Goal: Task Accomplishment & Management: Use online tool/utility

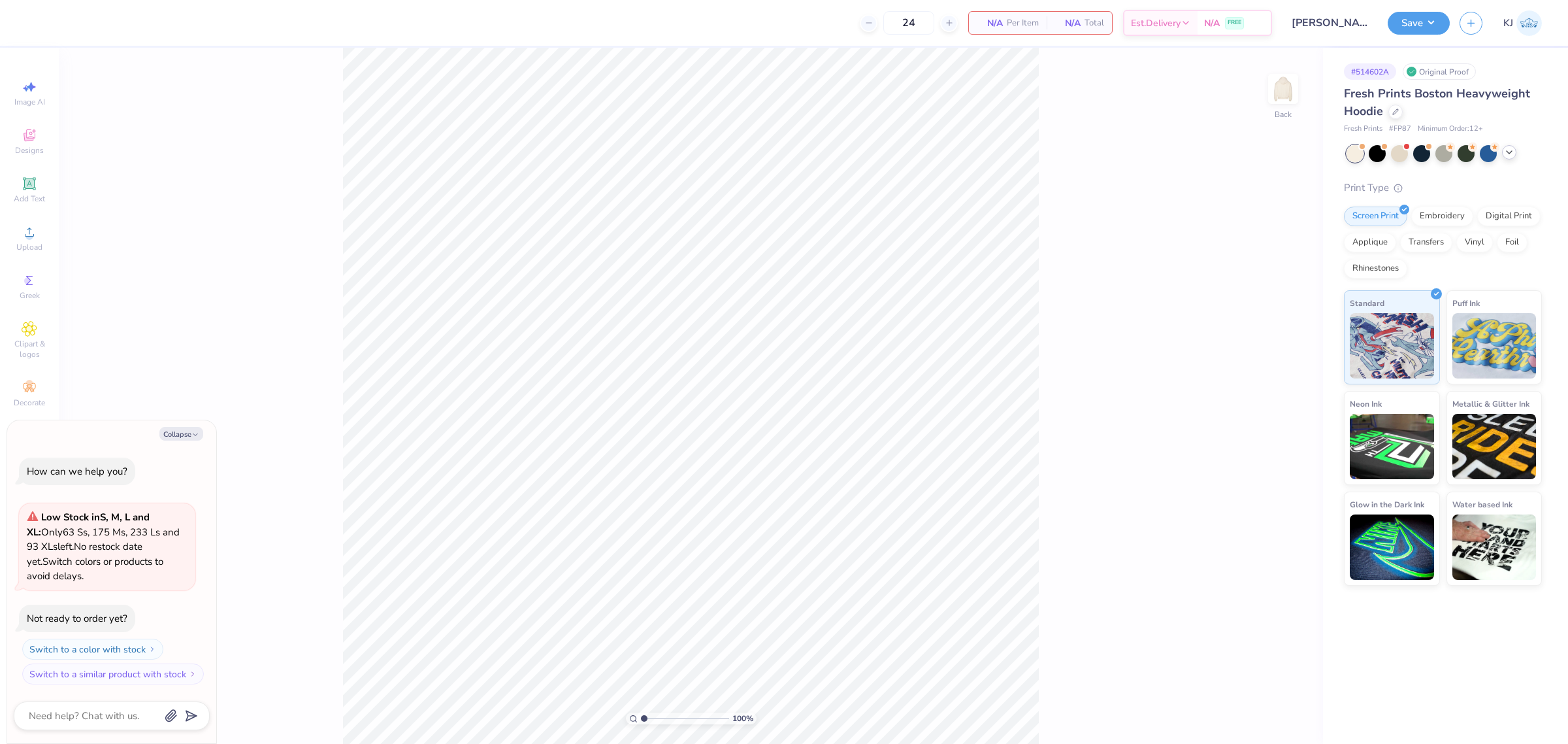
click at [1505, 157] on div at bounding box center [1510, 152] width 15 height 15
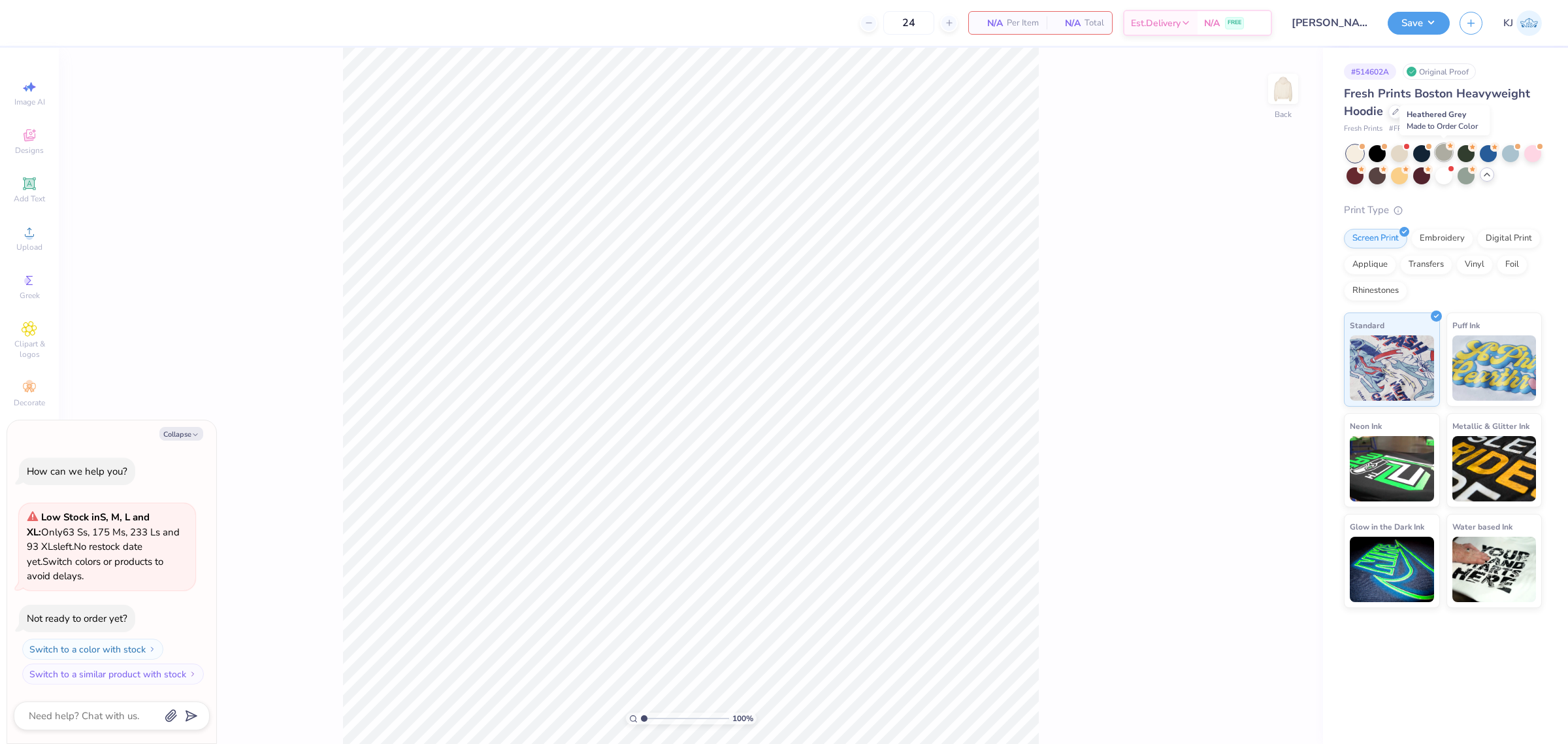
click at [1449, 152] on div at bounding box center [1444, 152] width 17 height 17
type textarea "x"
type input "50"
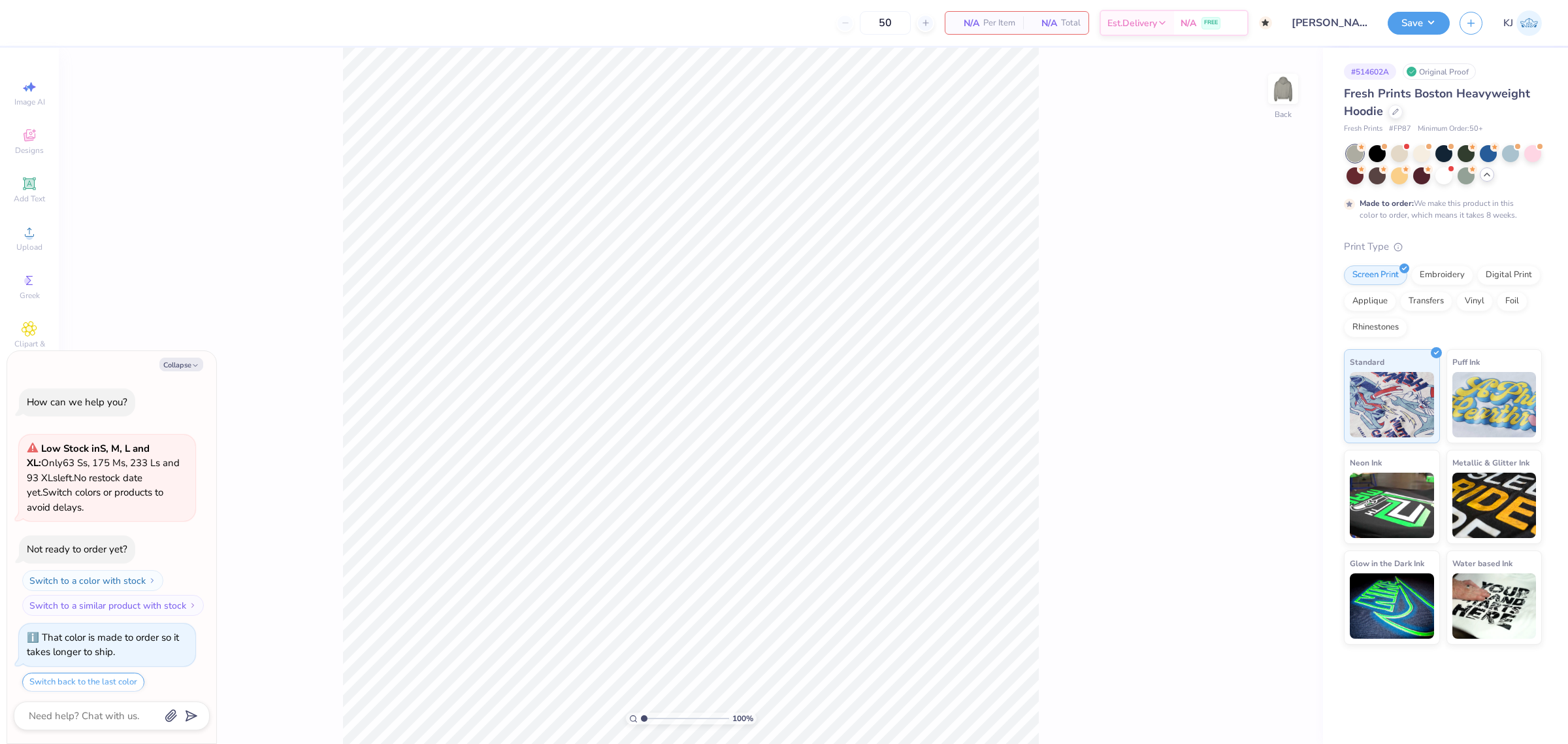
scroll to position [40, 0]
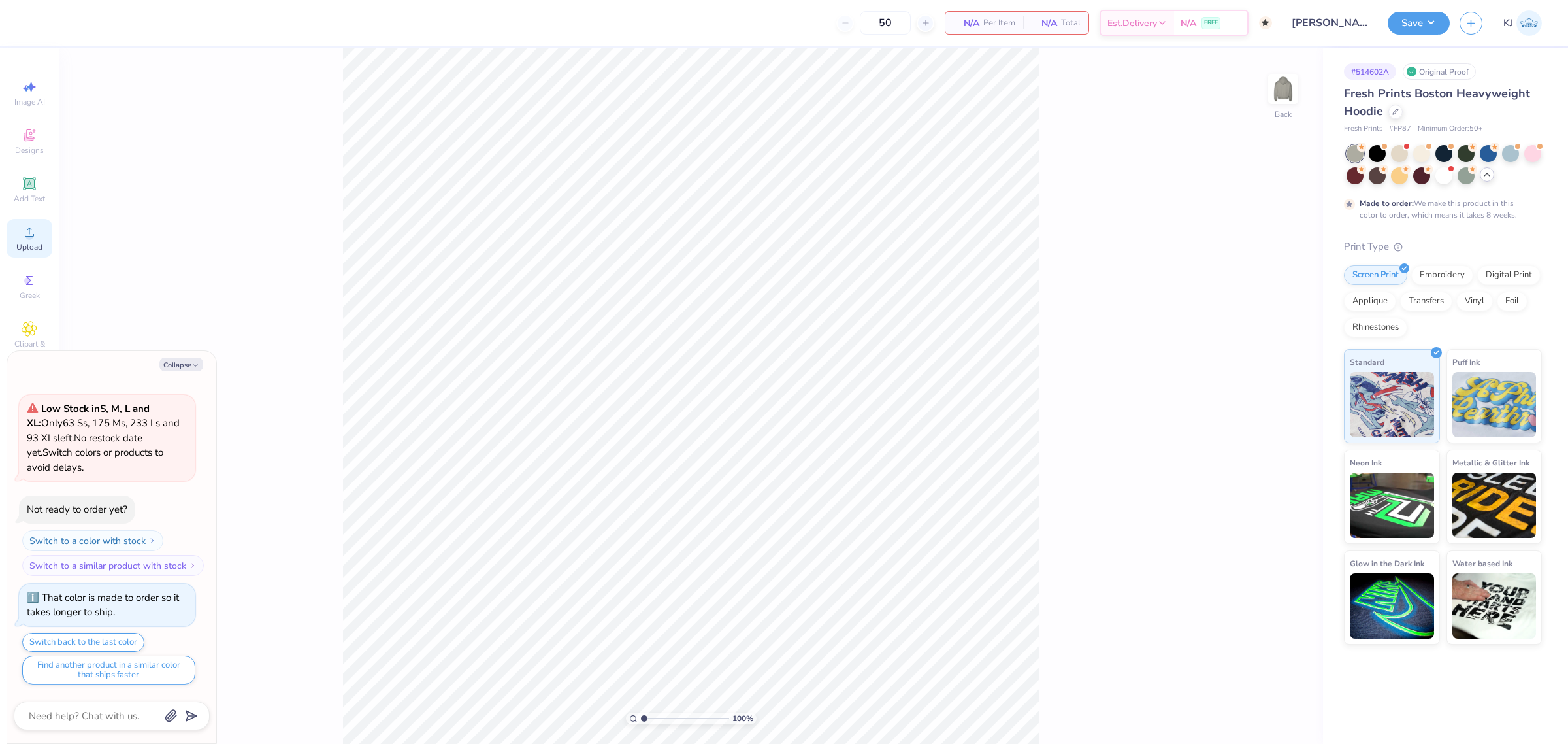
click at [30, 239] on circle at bounding box center [29, 236] width 7 height 7
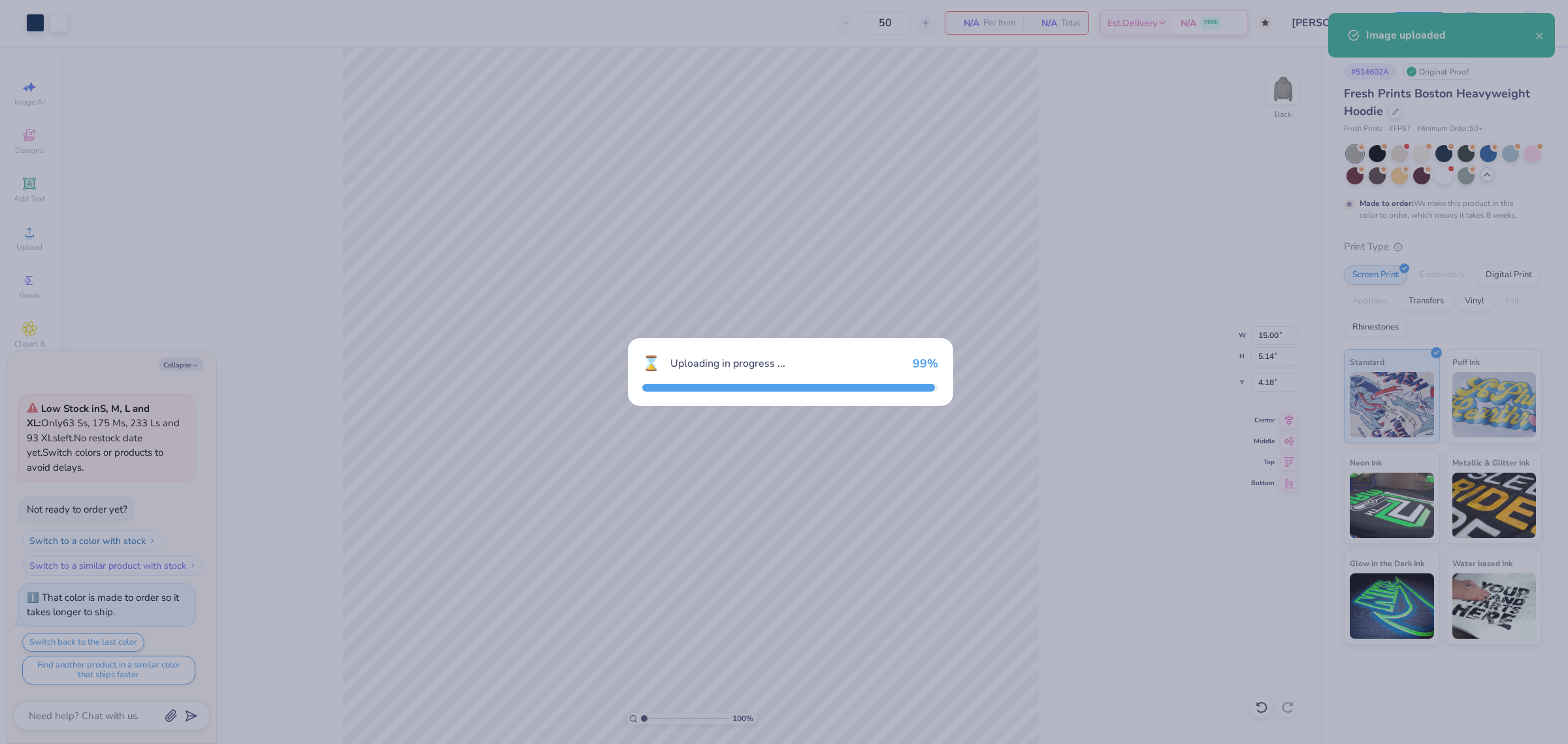
type textarea "x"
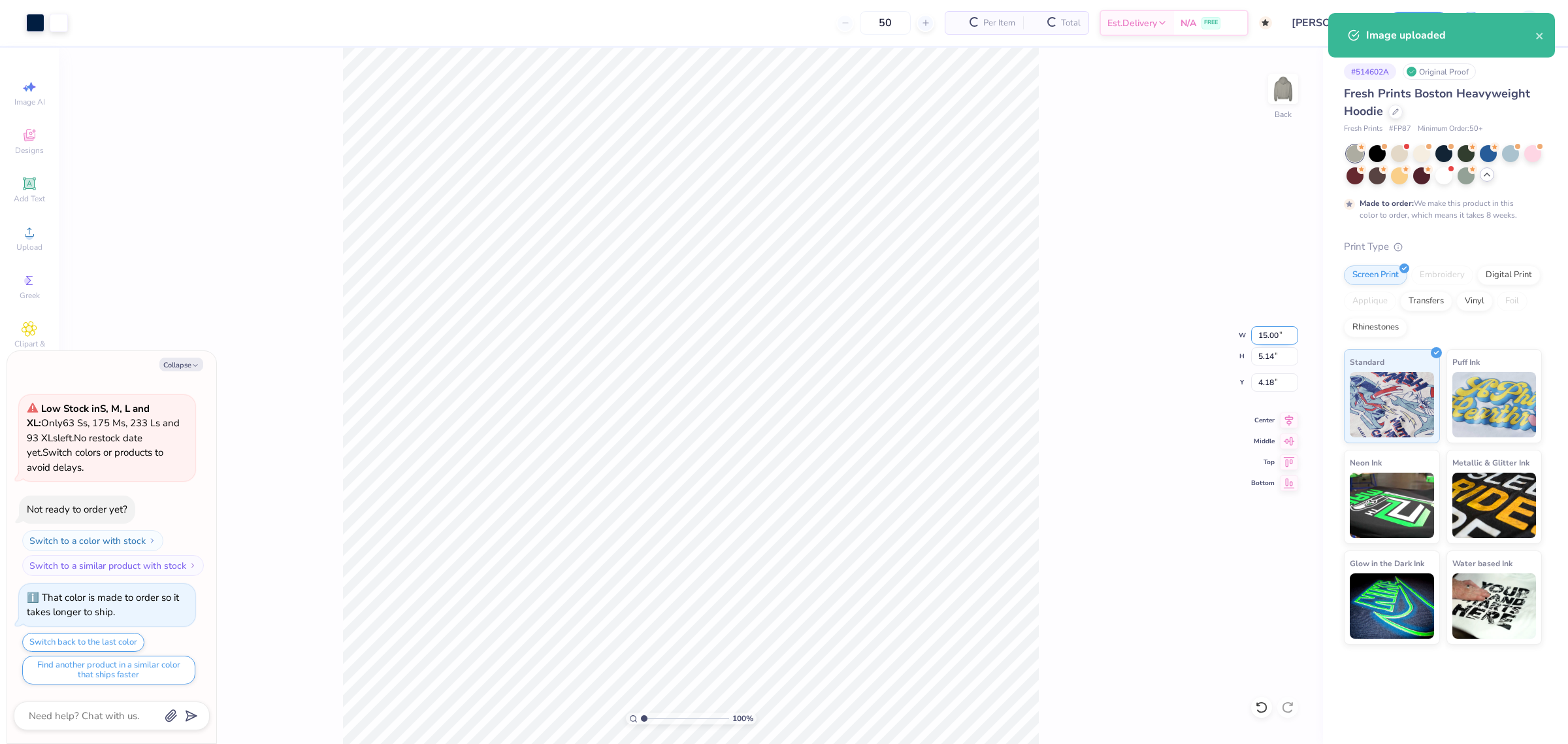
click at [1269, 333] on input "15.00" at bounding box center [1274, 335] width 47 height 18
type input "12"
type textarea "x"
type input "12.00"
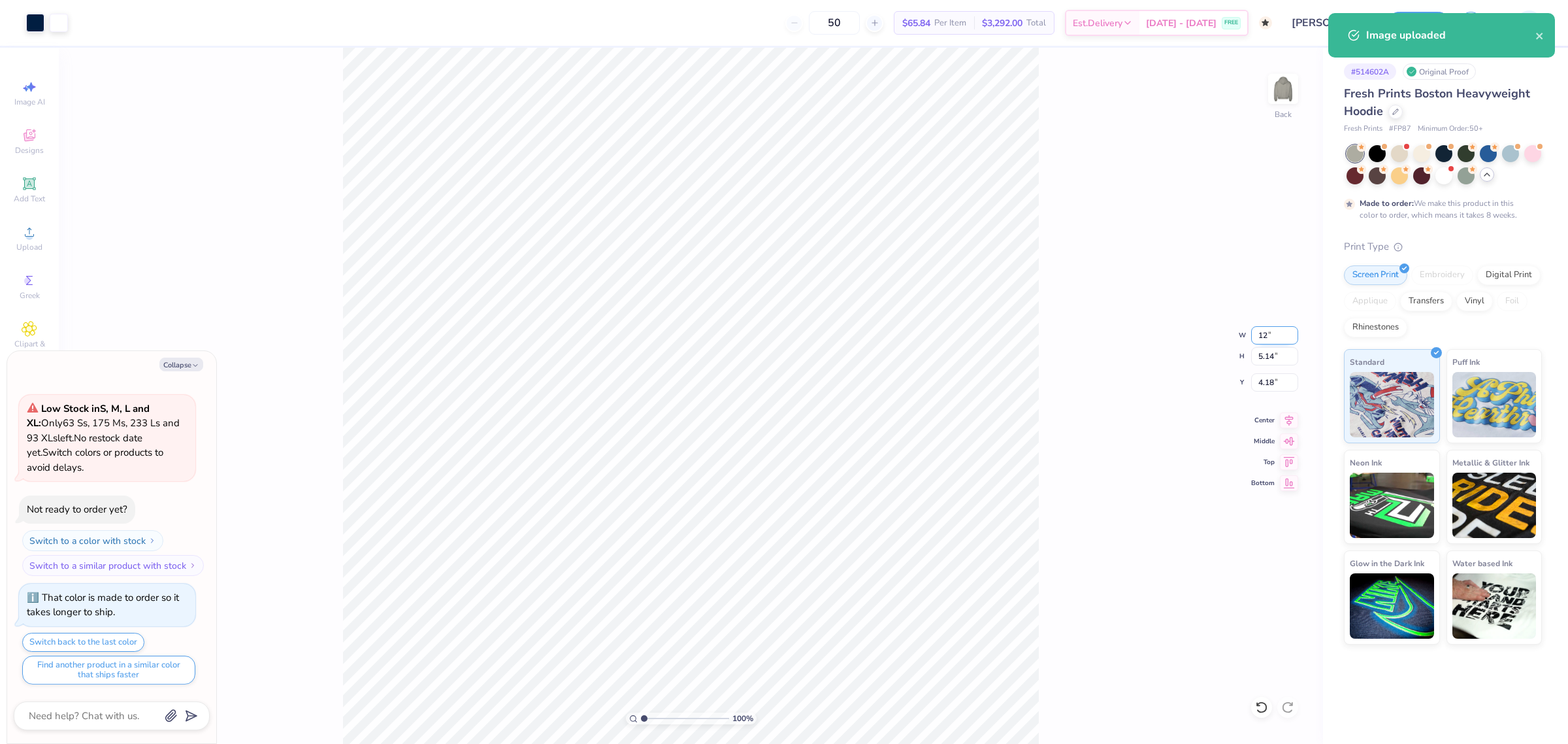
type input "4.12"
click at [1263, 384] on input "4.69" at bounding box center [1274, 382] width 47 height 18
type input "3.00"
click at [1109, 387] on div "100 % Back W 12.00 12.00 " H 4.12 4.12 " Y 3.00 3.00 " Center Middle Top Bottom" at bounding box center [690, 396] width 1265 height 696
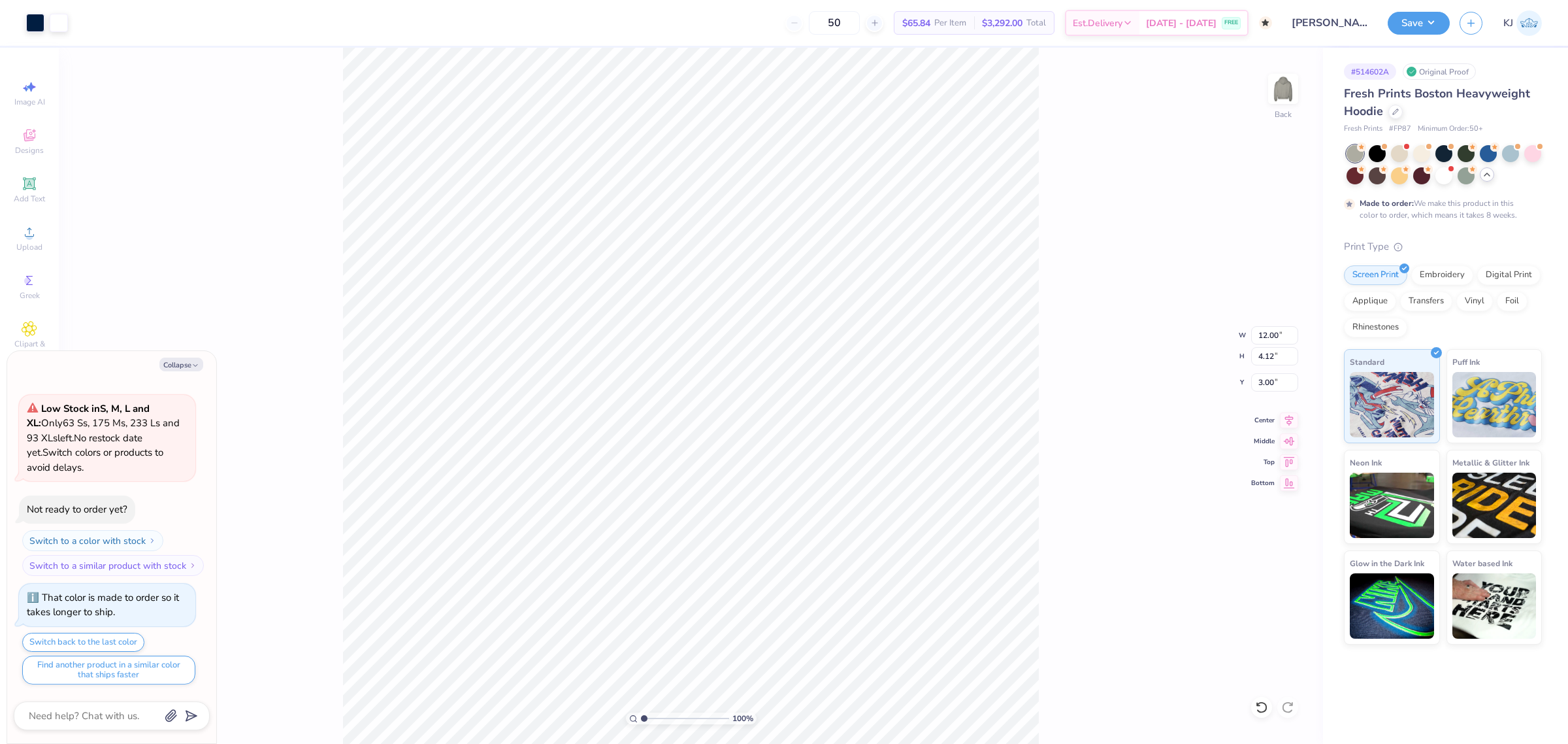
click at [1063, 278] on div "100 % Back W 12.00 12.00 " H 4.12 4.12 " Y 3.00 3.00 " Center Middle Top Bottom" at bounding box center [690, 396] width 1265 height 696
click at [1430, 26] on button "Save" at bounding box center [1419, 21] width 62 height 23
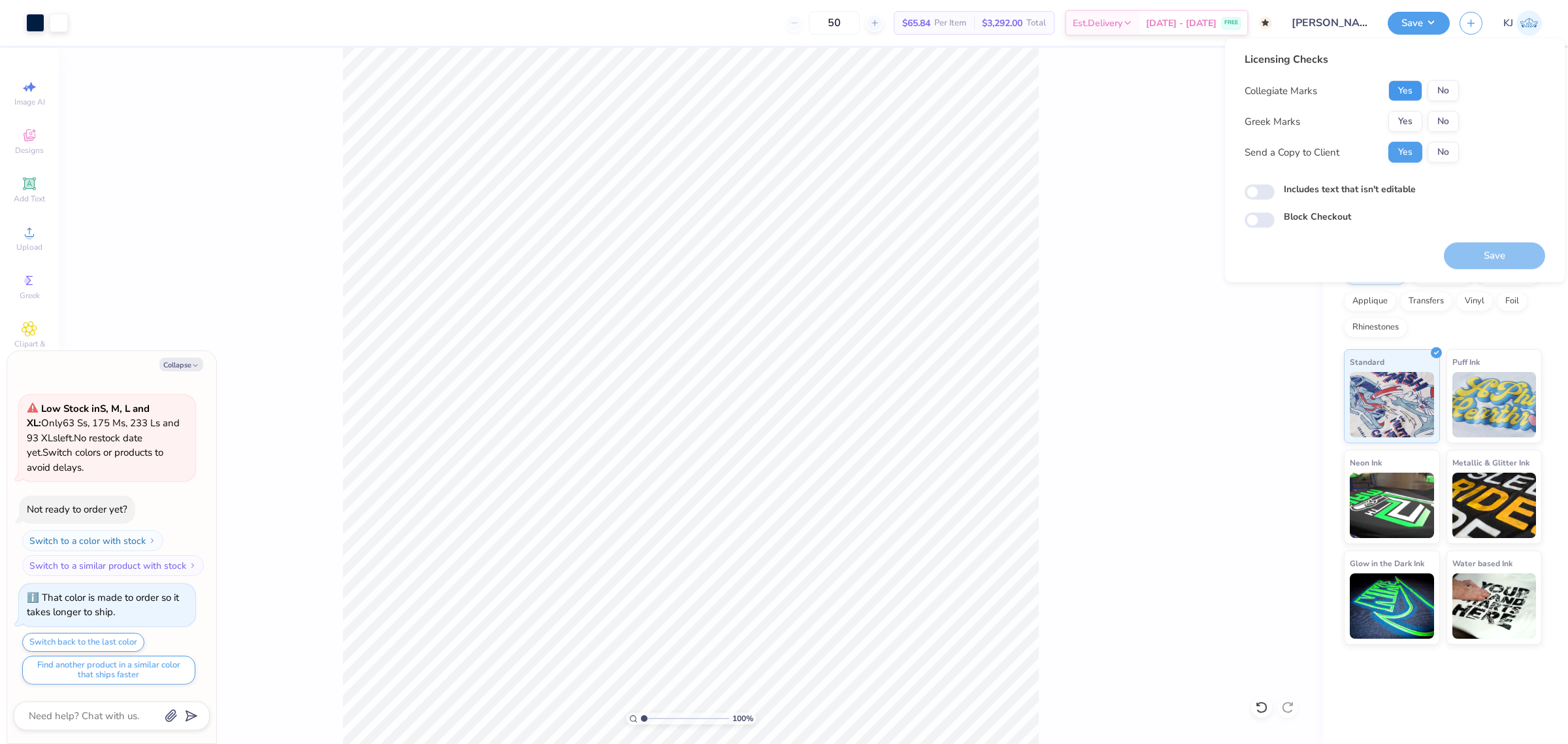
click at [1412, 88] on button "Yes" at bounding box center [1406, 91] width 34 height 21
click at [1440, 121] on button "No" at bounding box center [1443, 121] width 32 height 21
click at [1514, 262] on button "Save" at bounding box center [1495, 255] width 101 height 27
type textarea "x"
checkbox input "true"
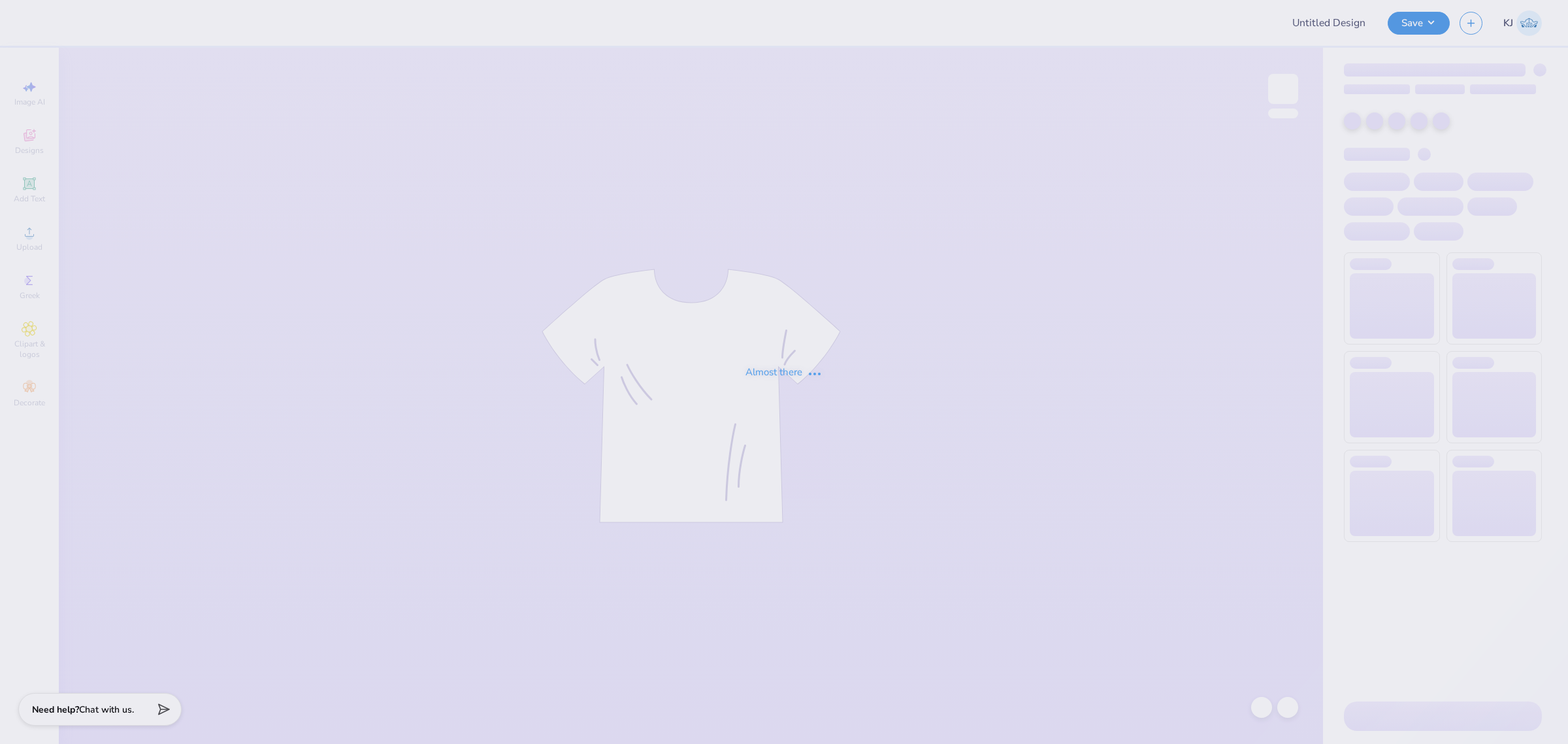
type input "[PERSON_NAME] : [GEOGRAPHIC_DATA]"
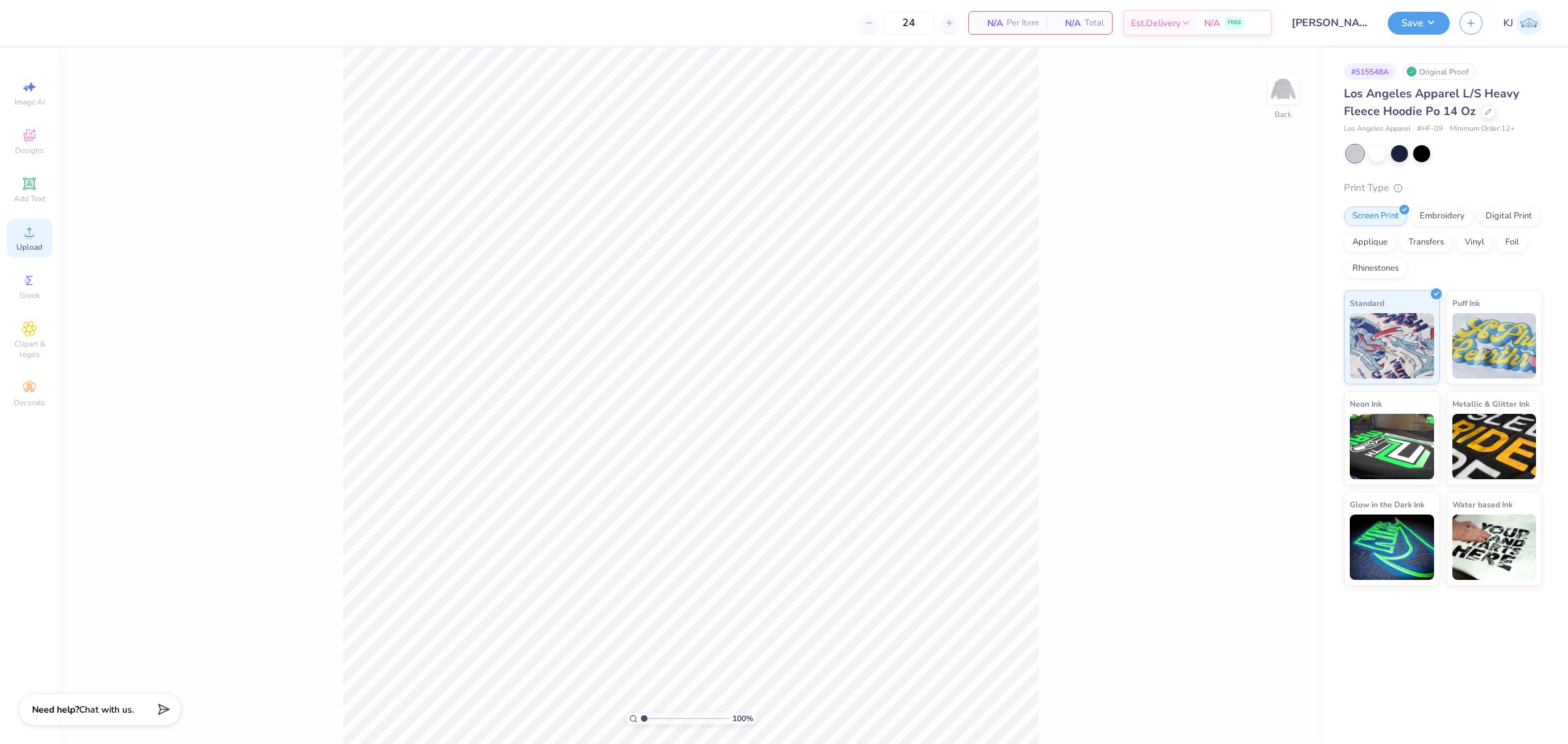
click at [18, 232] on div "Upload" at bounding box center [29, 238] width 46 height 39
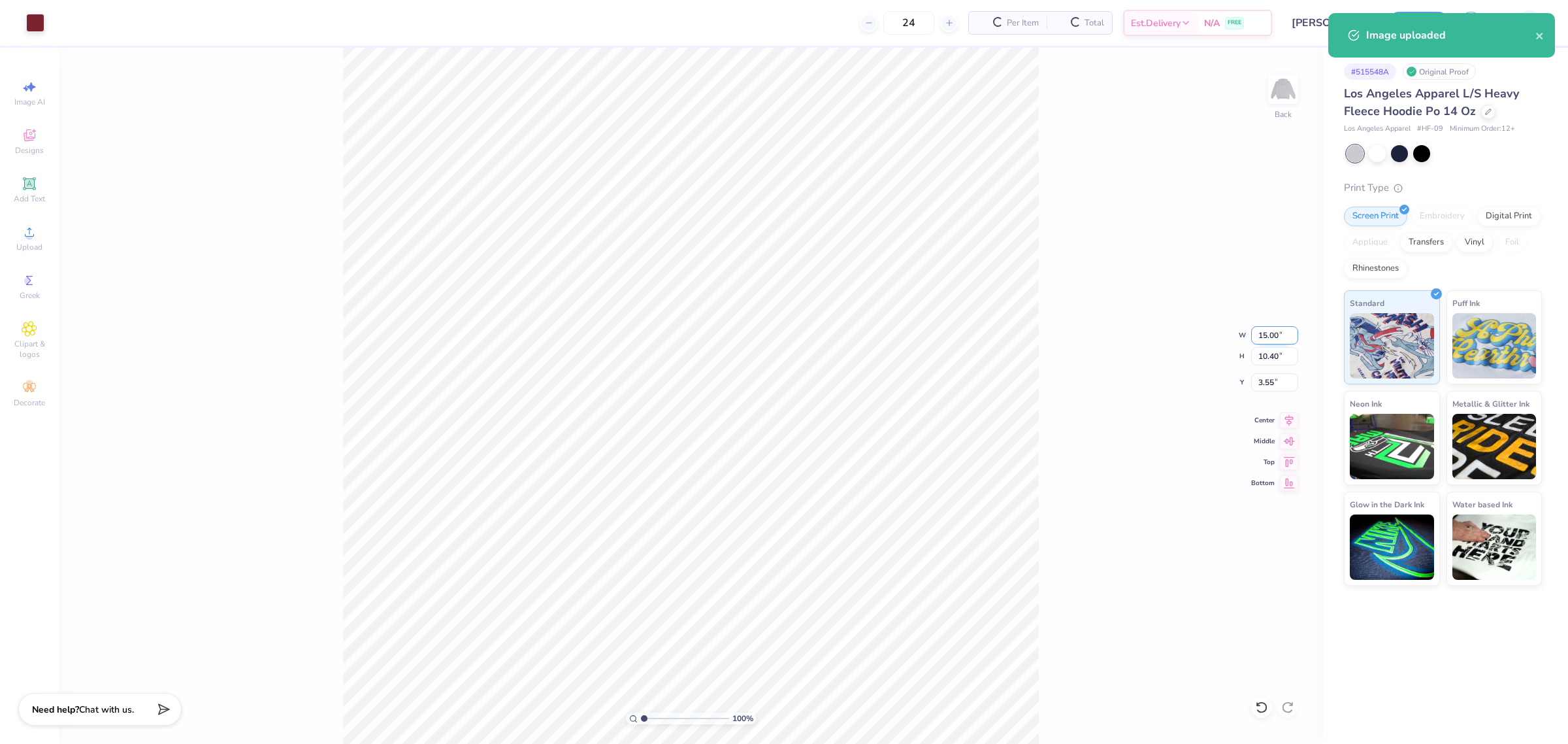
click at [1262, 341] on input "15.00" at bounding box center [1274, 335] width 47 height 18
type input "11.00"
type input "7.62"
click at [1262, 380] on input "4.94" at bounding box center [1274, 382] width 47 height 18
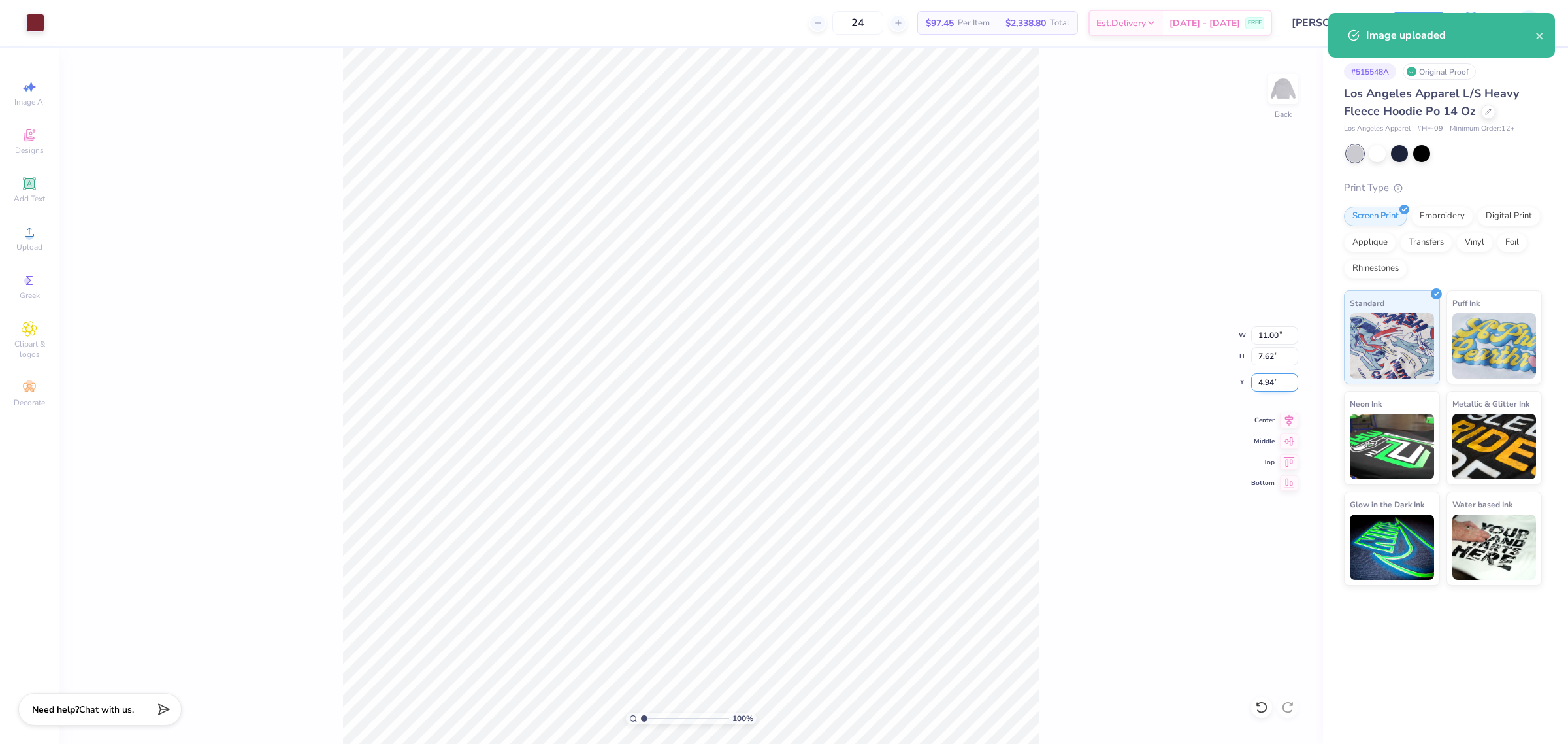
click at [1262, 380] on input "4.94" at bounding box center [1274, 382] width 47 height 18
type input "3.00"
click at [1265, 340] on input "11.00" at bounding box center [1274, 335] width 47 height 18
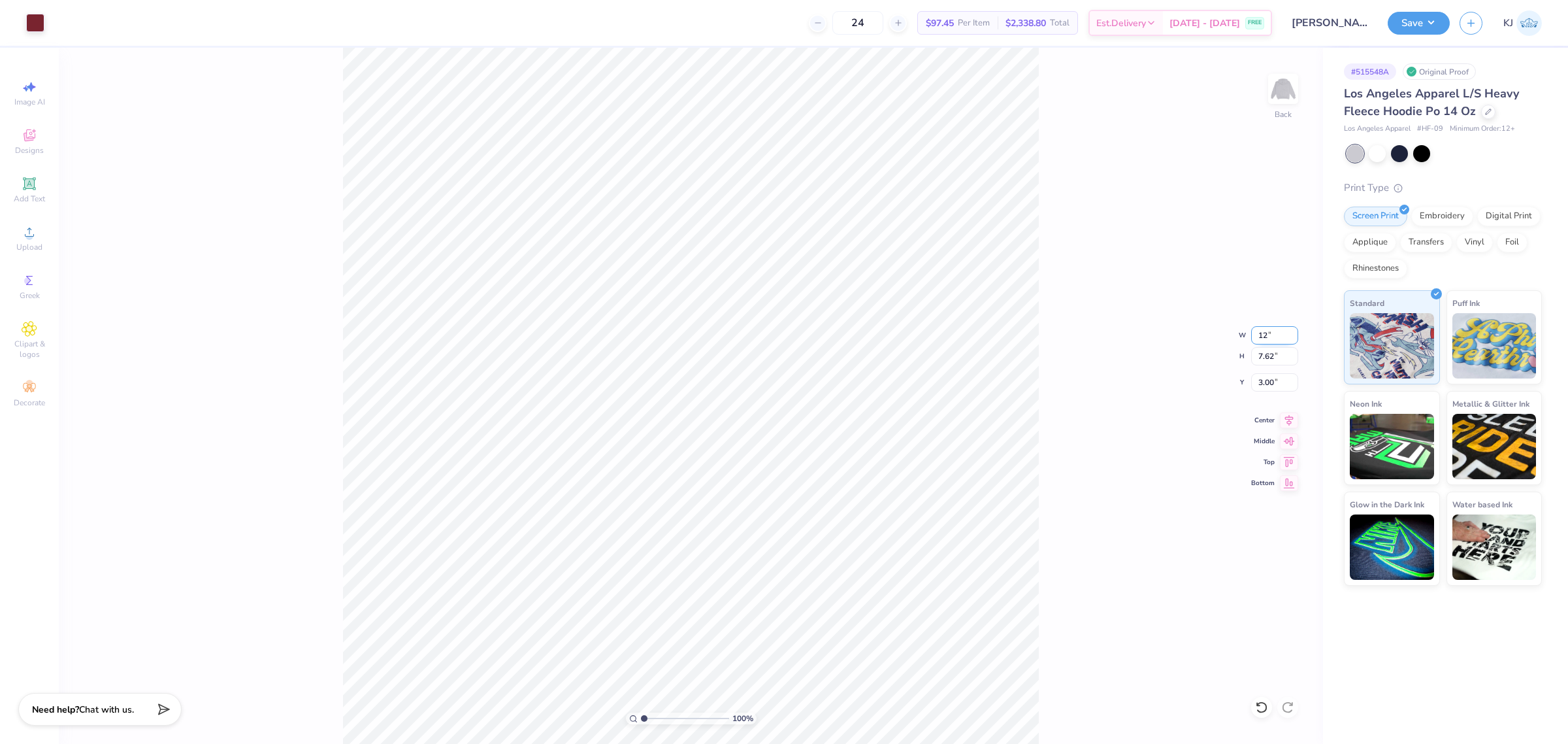
type input "12.00"
type input "8.32"
click at [1268, 381] on input "2.65" at bounding box center [1274, 382] width 47 height 18
type input "4.00"
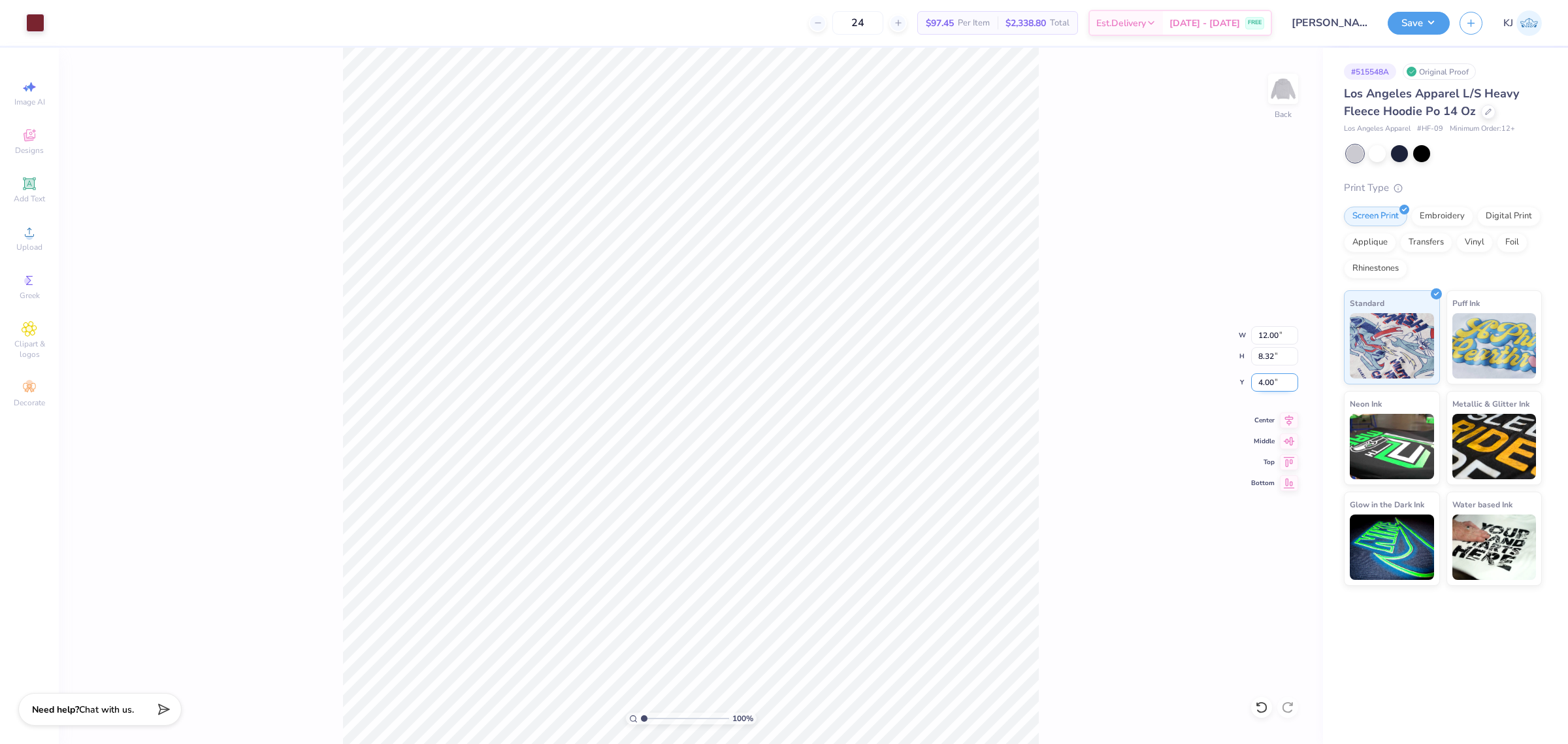
click at [1270, 382] on input "4.00" at bounding box center [1274, 382] width 47 height 18
type input "5.00"
click at [1294, 79] on img at bounding box center [1283, 88] width 52 height 52
click at [27, 241] on div "Upload" at bounding box center [29, 238] width 46 height 39
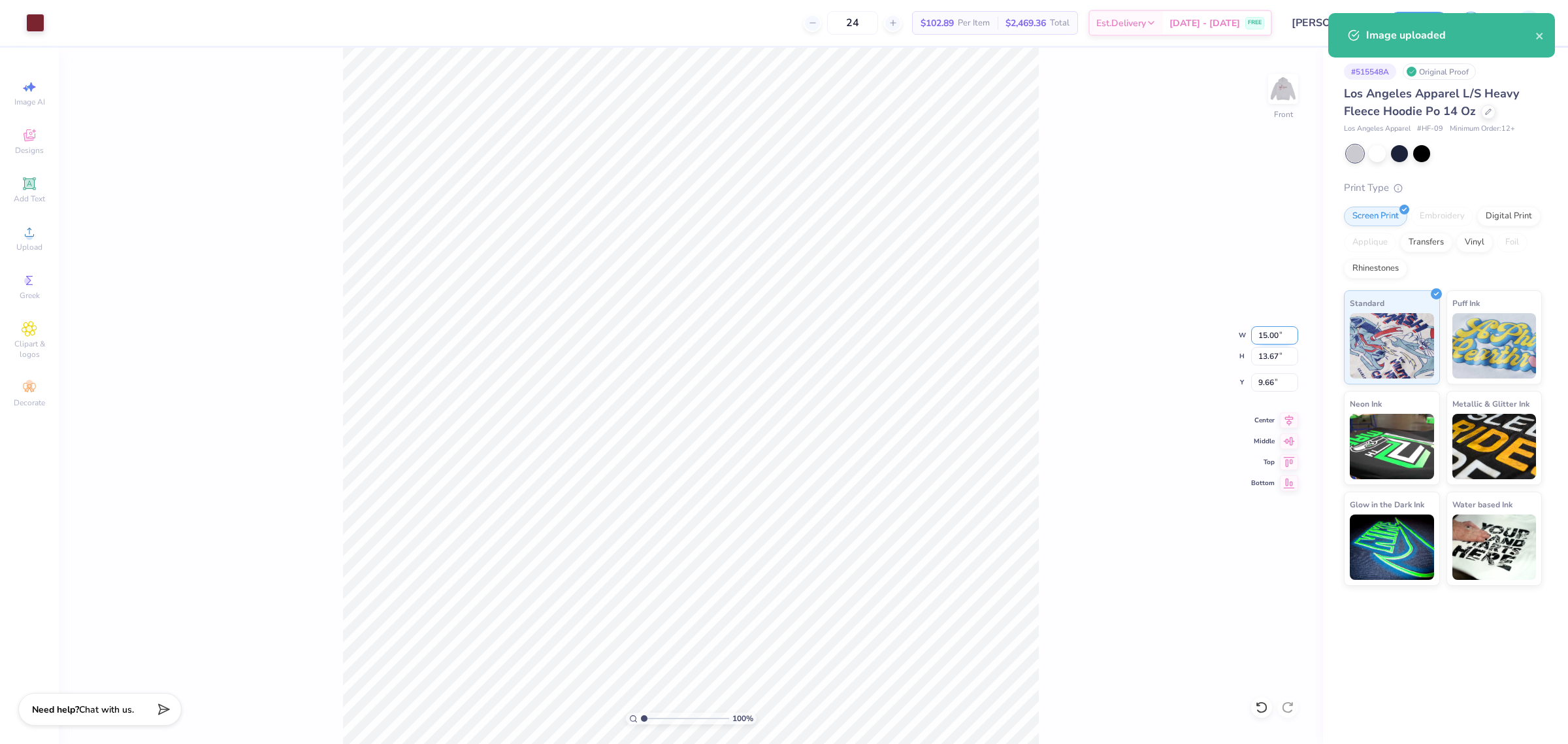
click at [1265, 340] on input "15.00" at bounding box center [1274, 335] width 47 height 18
type input "12.00"
type input "10.94"
click at [1266, 382] on input "11.03" at bounding box center [1274, 382] width 47 height 18
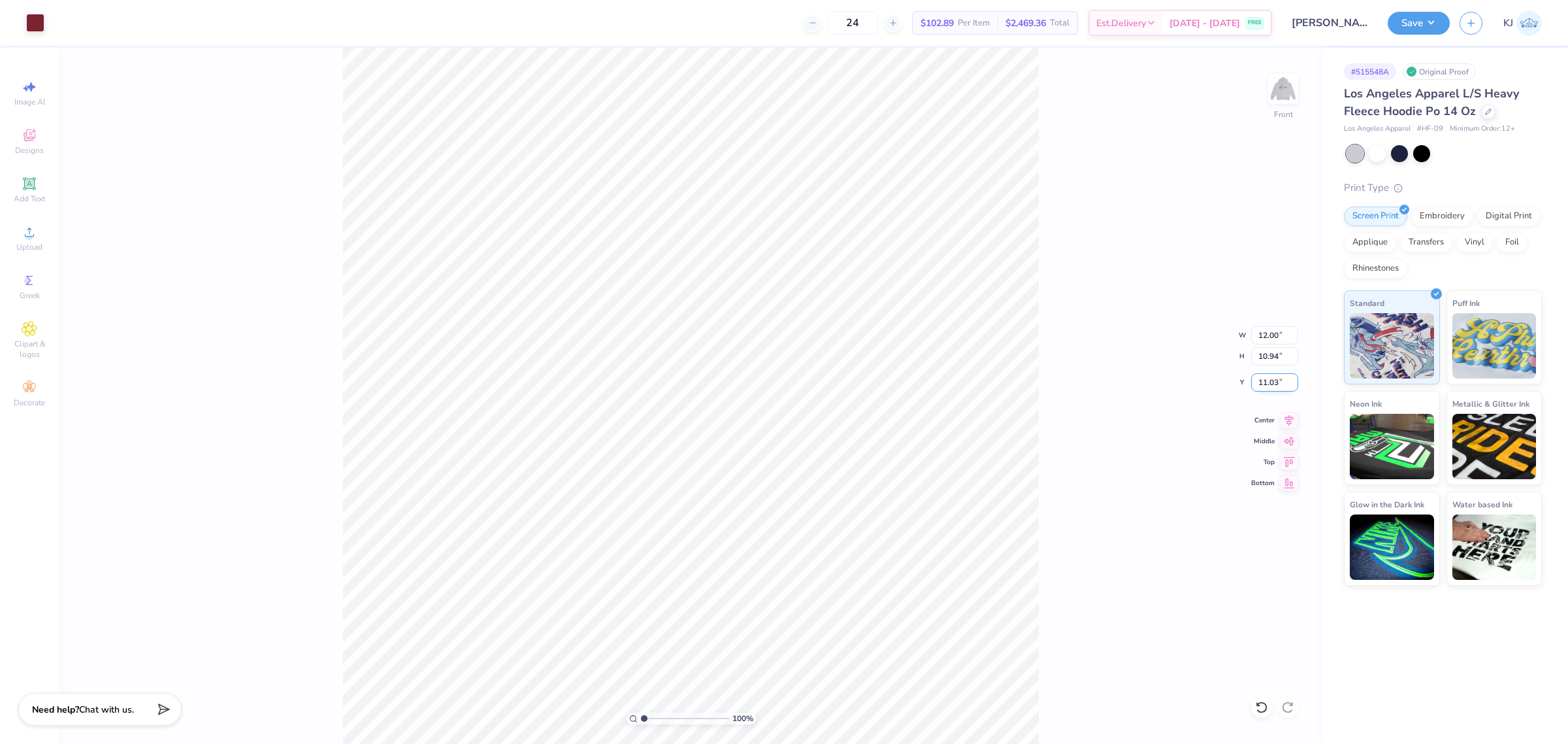
click at [1266, 382] on input "11.03" at bounding box center [1274, 382] width 47 height 18
type input "6.00"
click at [1282, 382] on input "6.00" at bounding box center [1274, 382] width 47 height 18
click at [1273, 383] on input "6.00" at bounding box center [1274, 382] width 47 height 18
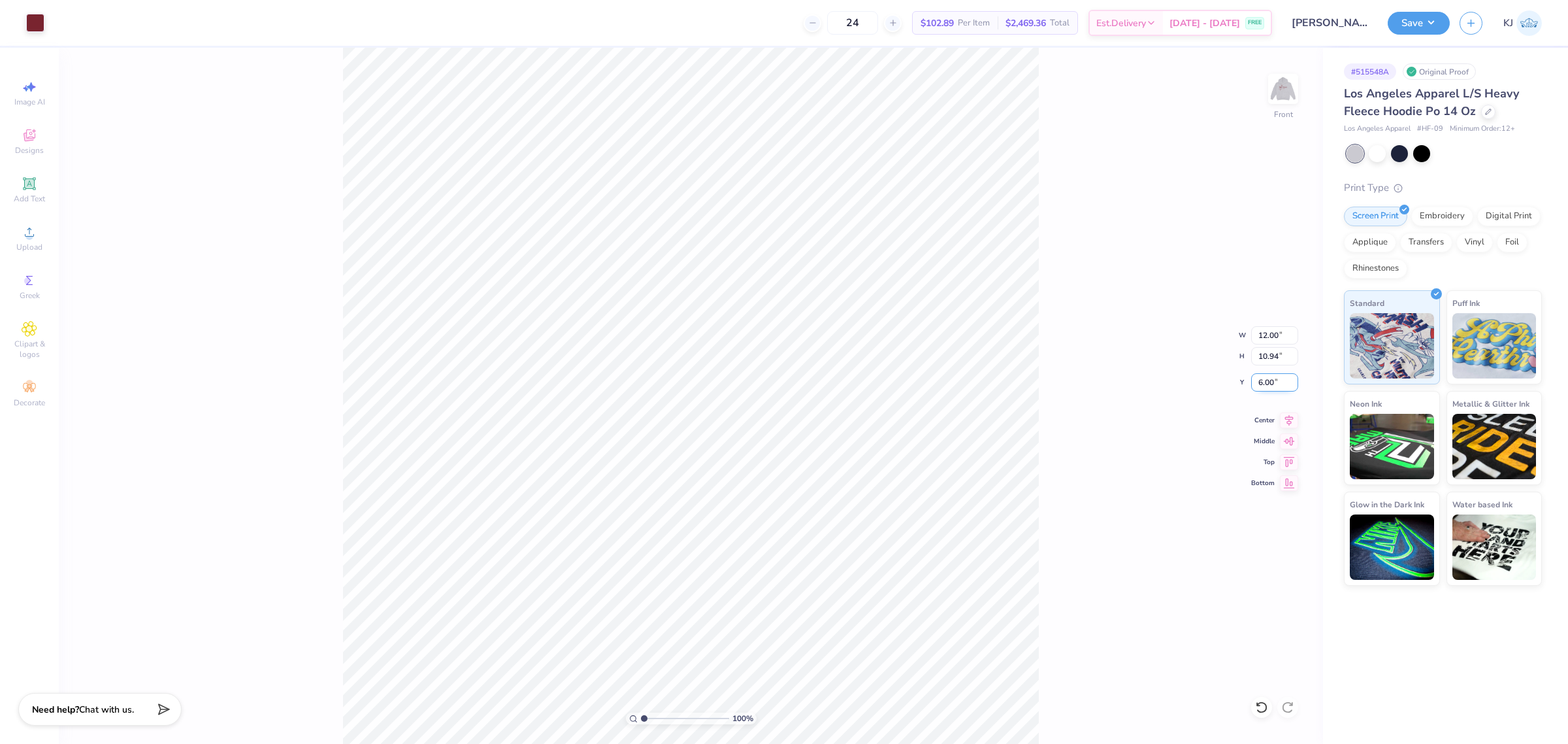
click at [1273, 383] on input "6.00" at bounding box center [1274, 382] width 47 height 18
click at [1265, 383] on input "6.00" at bounding box center [1274, 382] width 47 height 18
type input "7.00"
click at [1265, 374] on input "7.00" at bounding box center [1274, 382] width 47 height 18
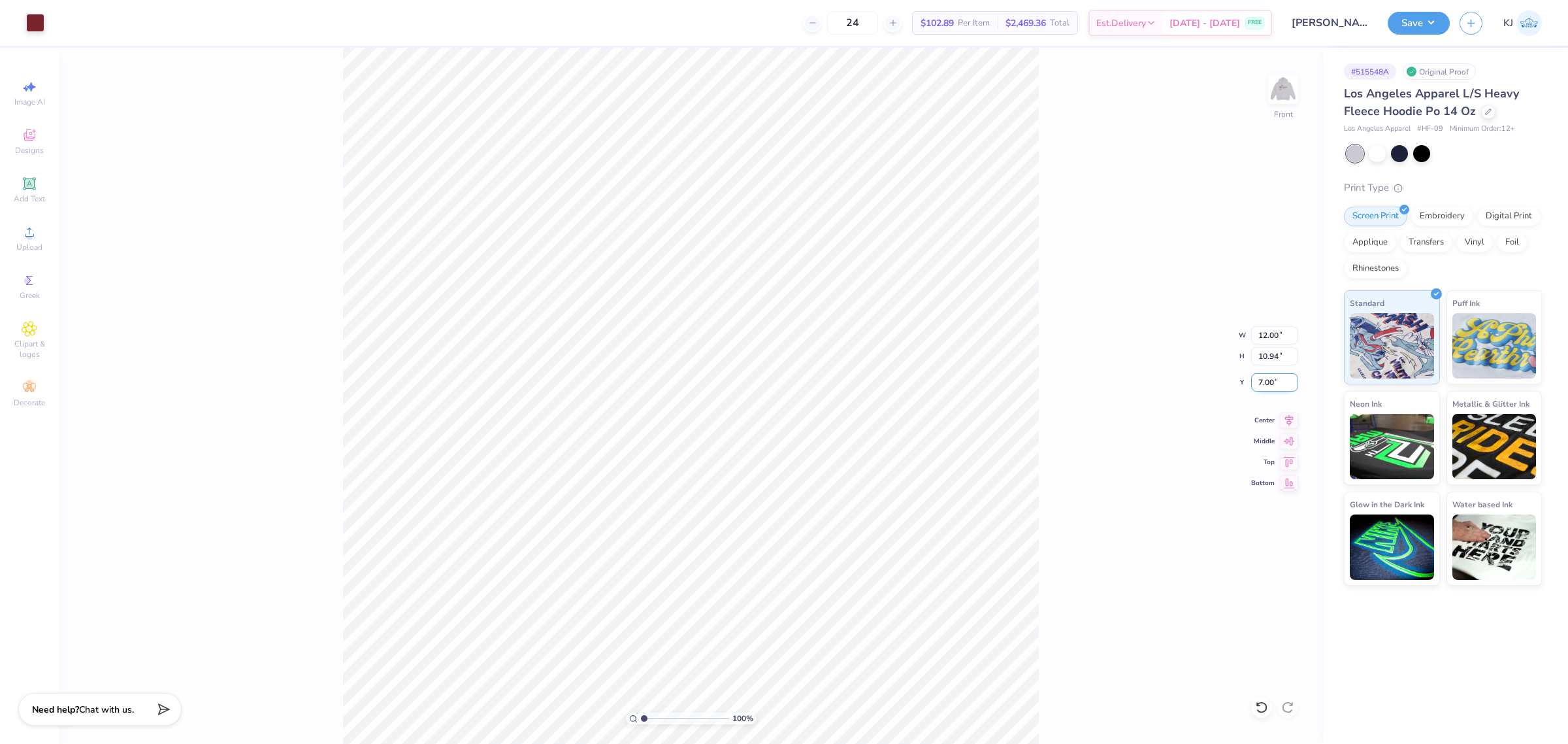
click at [1265, 374] on input "7.00" at bounding box center [1274, 382] width 47 height 18
type input "6.00"
click at [1090, 210] on div "100 % Front W 12.00 12.00 " H 10.94 10.94 " Y 6.00 6.00 " Center Middle Top Bot…" at bounding box center [690, 396] width 1265 height 696
click at [1284, 85] on img at bounding box center [1283, 88] width 52 height 52
click at [1281, 95] on img at bounding box center [1283, 88] width 52 height 52
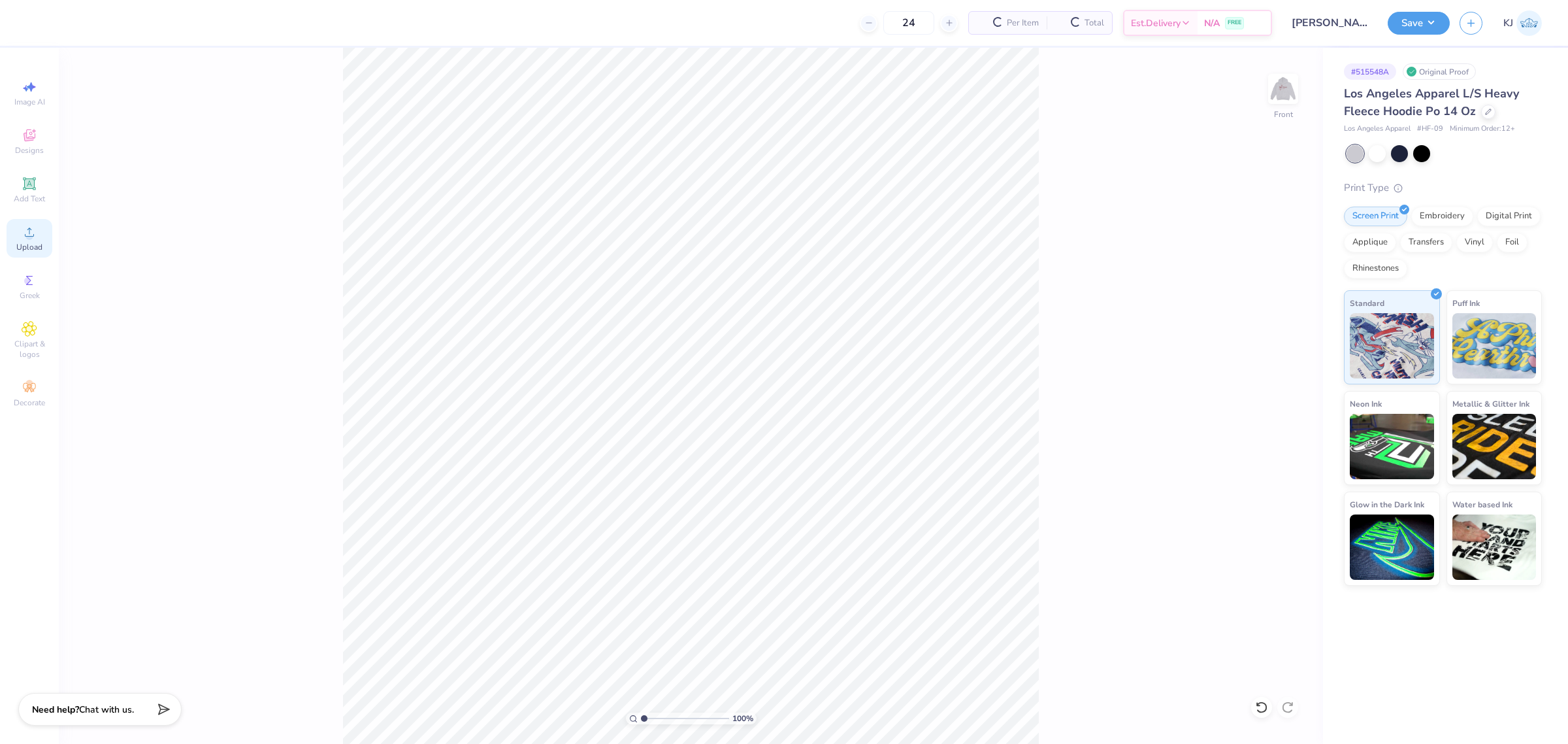
click at [24, 236] on icon at bounding box center [29, 232] width 15 height 15
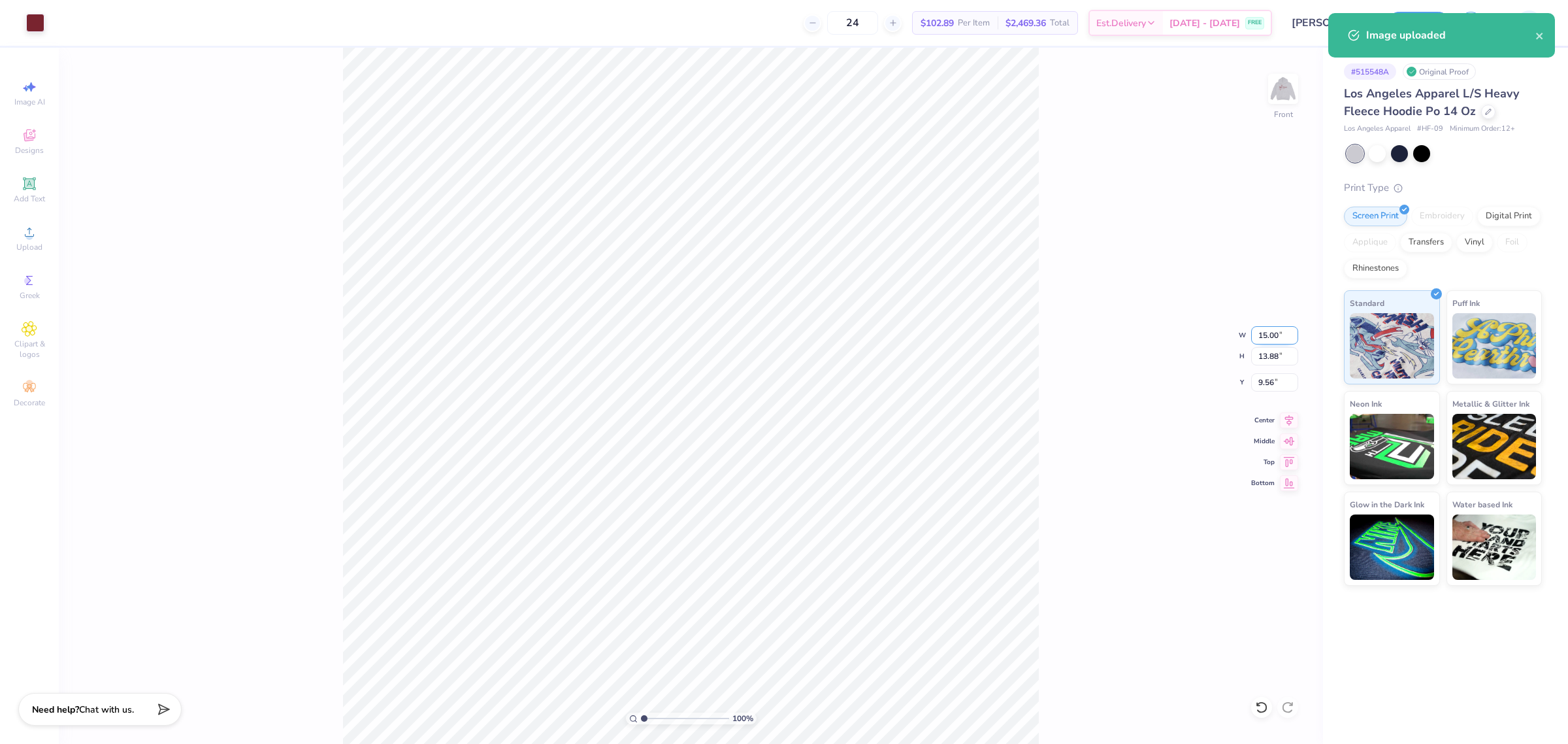
click at [1262, 332] on input "15.00" at bounding box center [1274, 335] width 47 height 18
type input "12.00"
type input "11.11"
click at [1265, 387] on input "10.95" at bounding box center [1274, 382] width 47 height 18
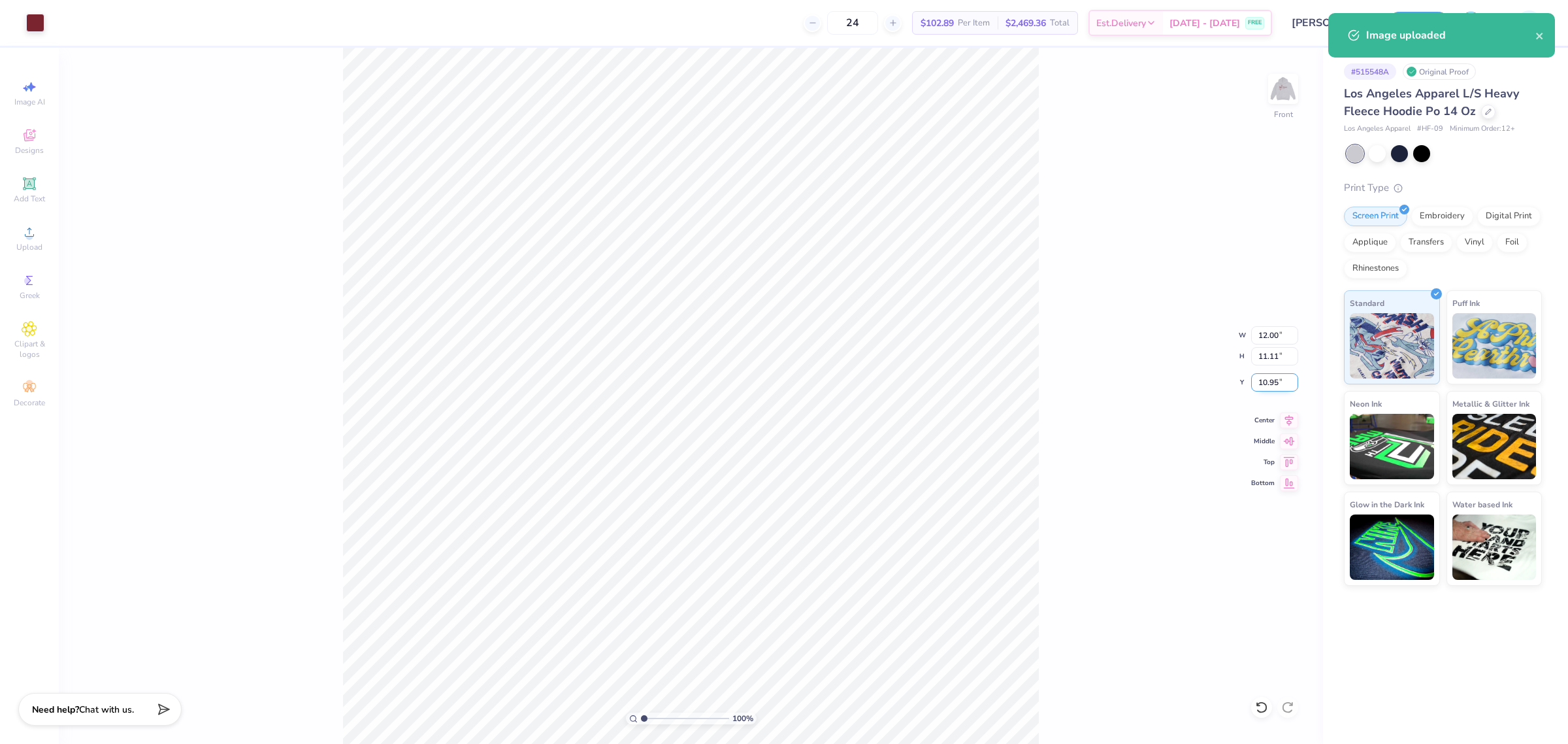
click at [1265, 387] on input "10.95" at bounding box center [1274, 382] width 47 height 18
type input "6.00"
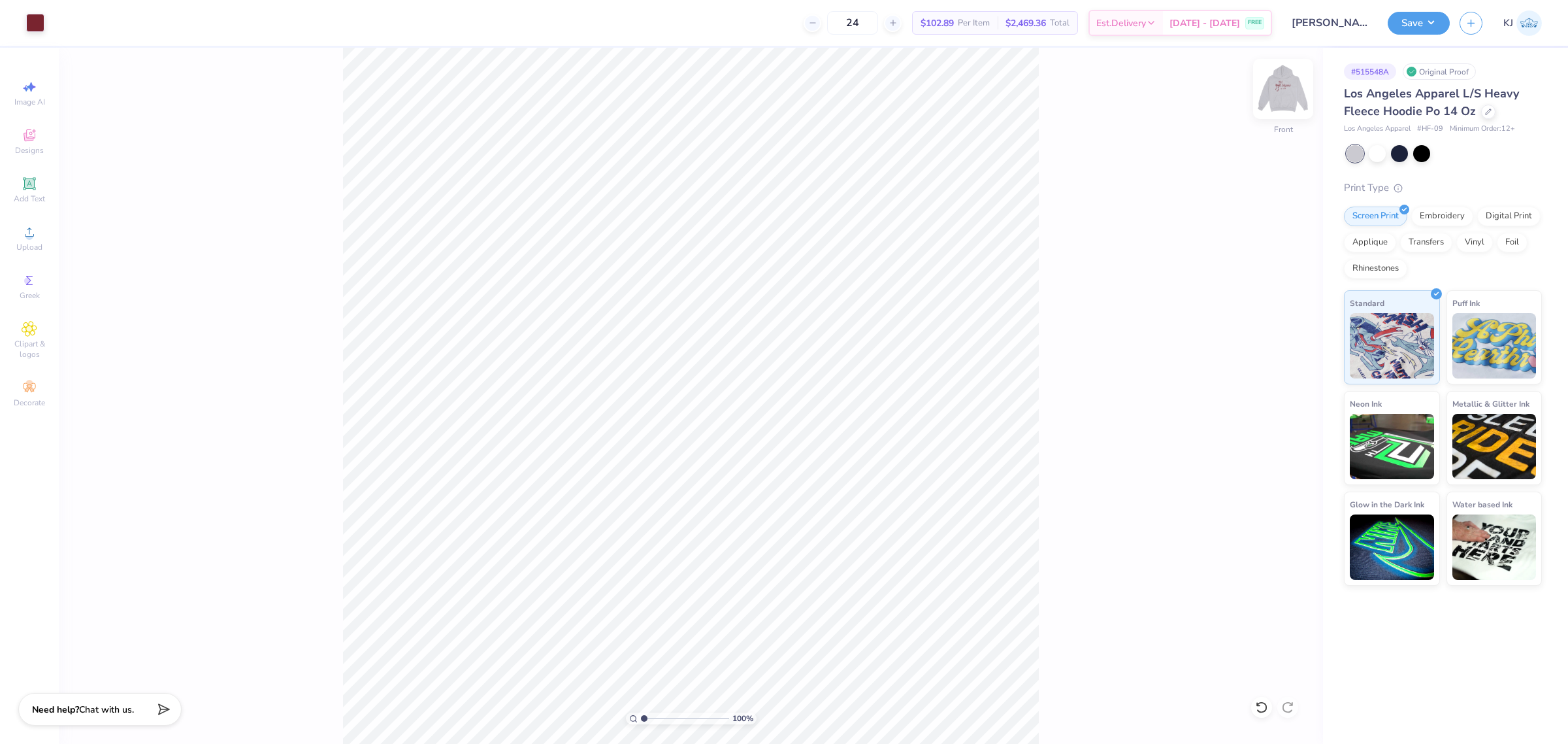
click at [1275, 92] on img at bounding box center [1283, 88] width 52 height 52
click at [1435, 23] on button "Save" at bounding box center [1419, 21] width 62 height 23
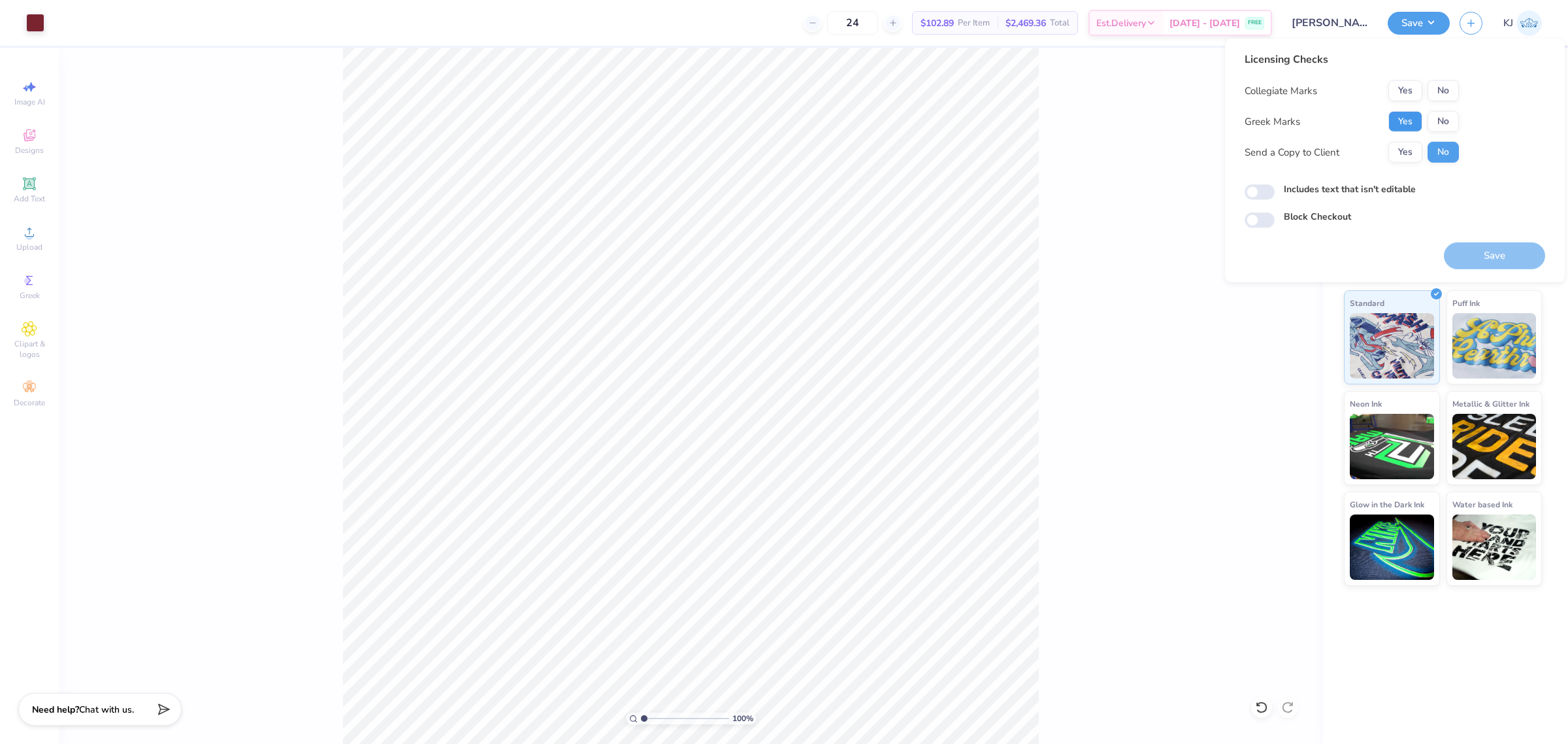
click at [1400, 122] on button "Yes" at bounding box center [1406, 121] width 34 height 21
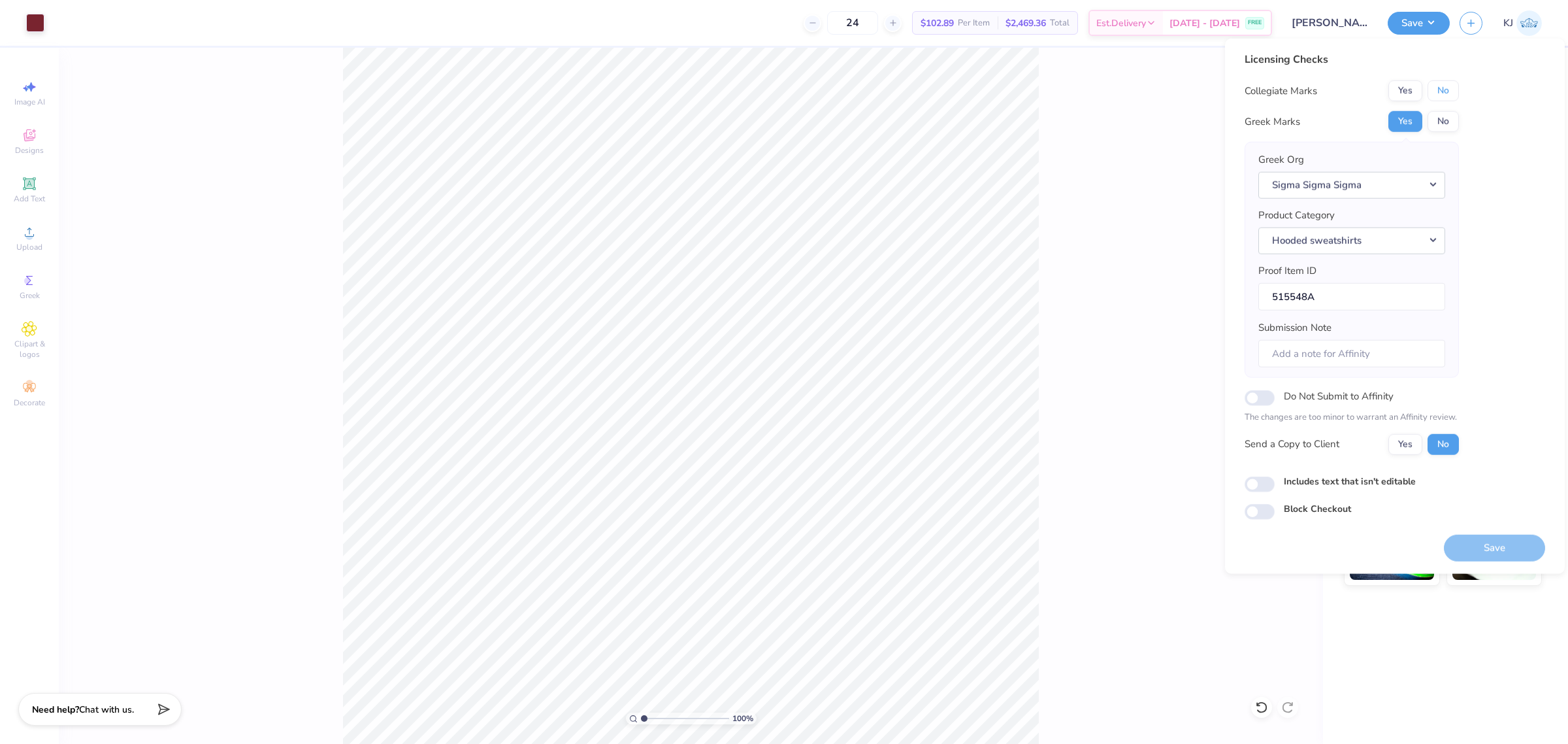
click at [1446, 83] on button "No" at bounding box center [1443, 91] width 32 height 21
click at [1407, 442] on button "Yes" at bounding box center [1406, 444] width 34 height 21
click at [1500, 549] on button "Save" at bounding box center [1495, 547] width 101 height 27
